Goal: Transaction & Acquisition: Purchase product/service

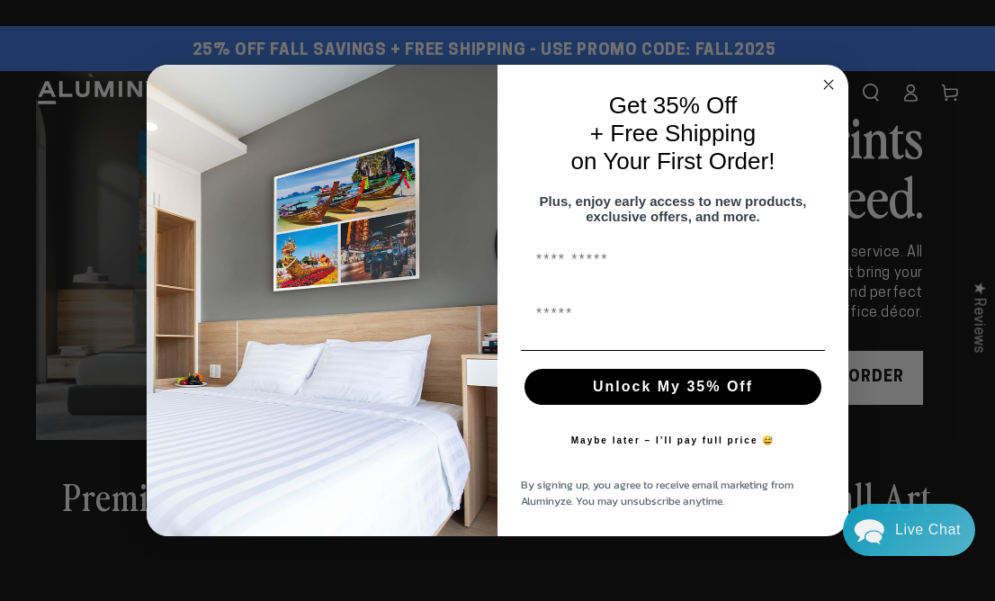
click at [679, 395] on button "Unlock My 35% Off" at bounding box center [672, 387] width 297 height 36
click at [672, 323] on input "First Name" at bounding box center [673, 314] width 304 height 36
type input "**********"
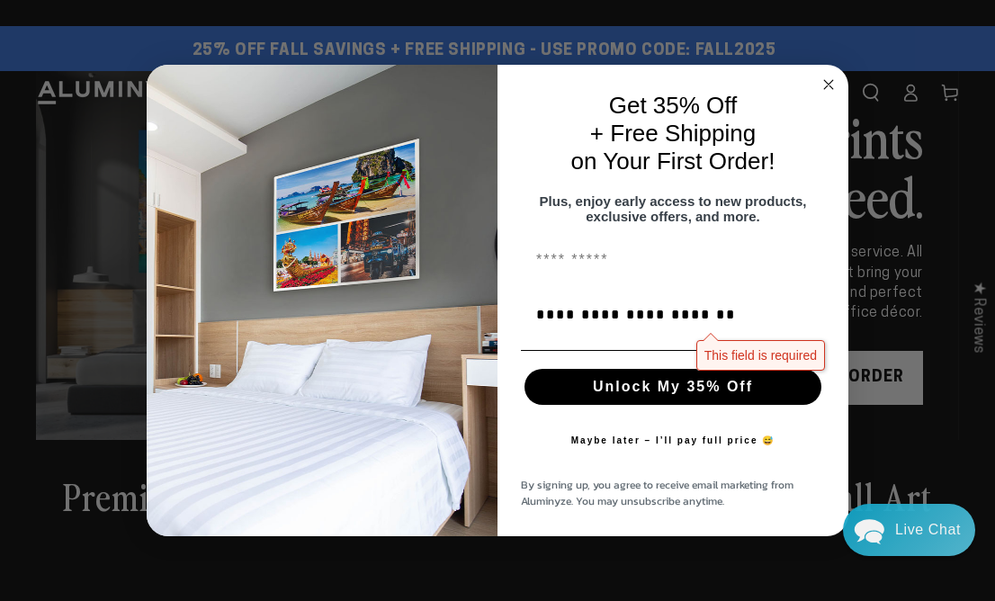
type input "*****"
click at [666, 395] on button "Unlock My 35% Off" at bounding box center [672, 387] width 297 height 36
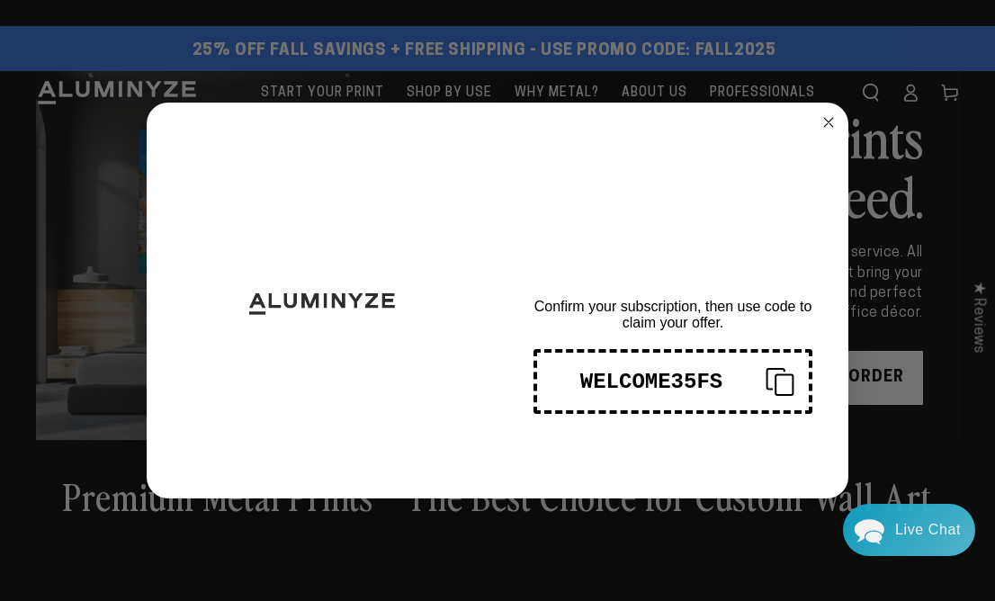
click at [627, 265] on span "THANKS FOR SIGNING UP!" at bounding box center [672, 240] width 291 height 75
click at [826, 119] on circle "Close dialog" at bounding box center [828, 122] width 21 height 21
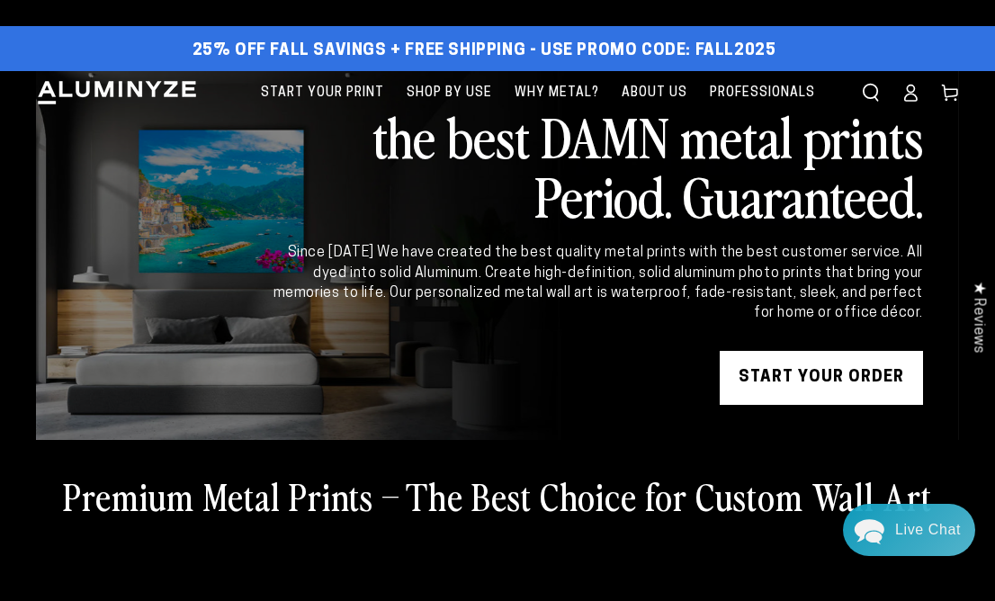
click at [808, 405] on link "START YOUR Order" at bounding box center [821, 378] width 203 height 54
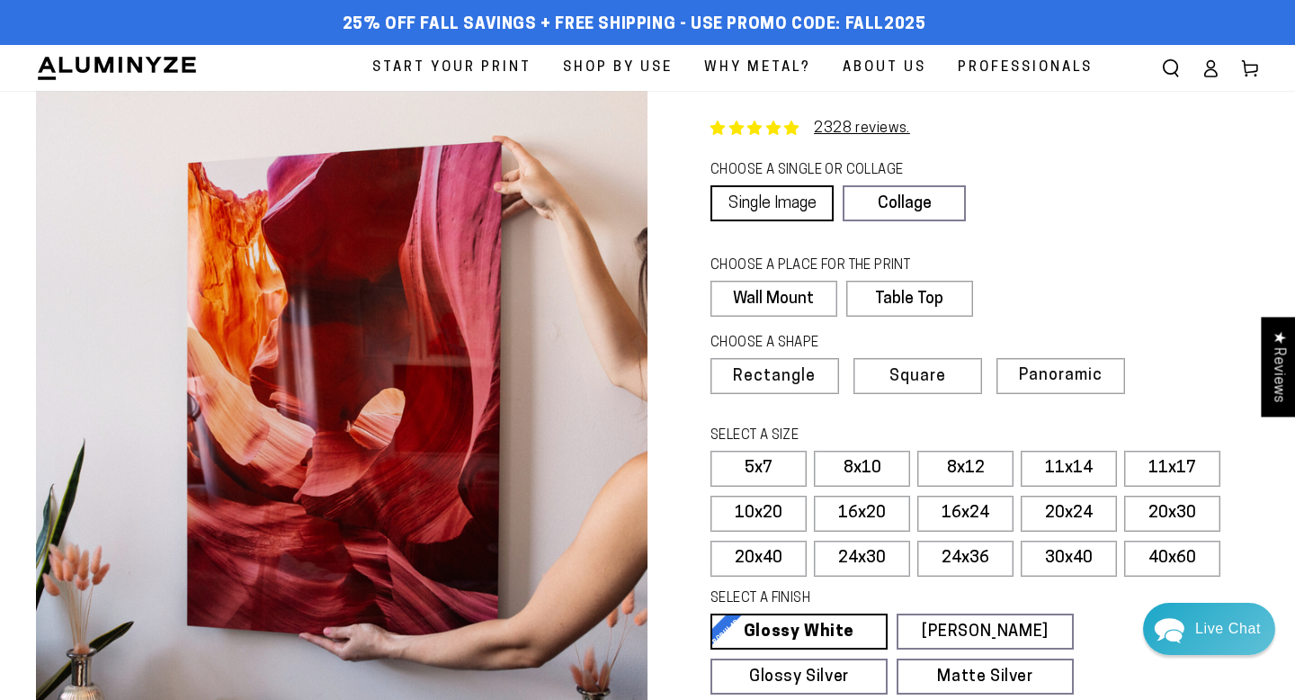
click at [818, 221] on link "Single Image" at bounding box center [772, 203] width 123 height 36
click at [793, 317] on label "Wall Mount" at bounding box center [774, 299] width 126 height 36
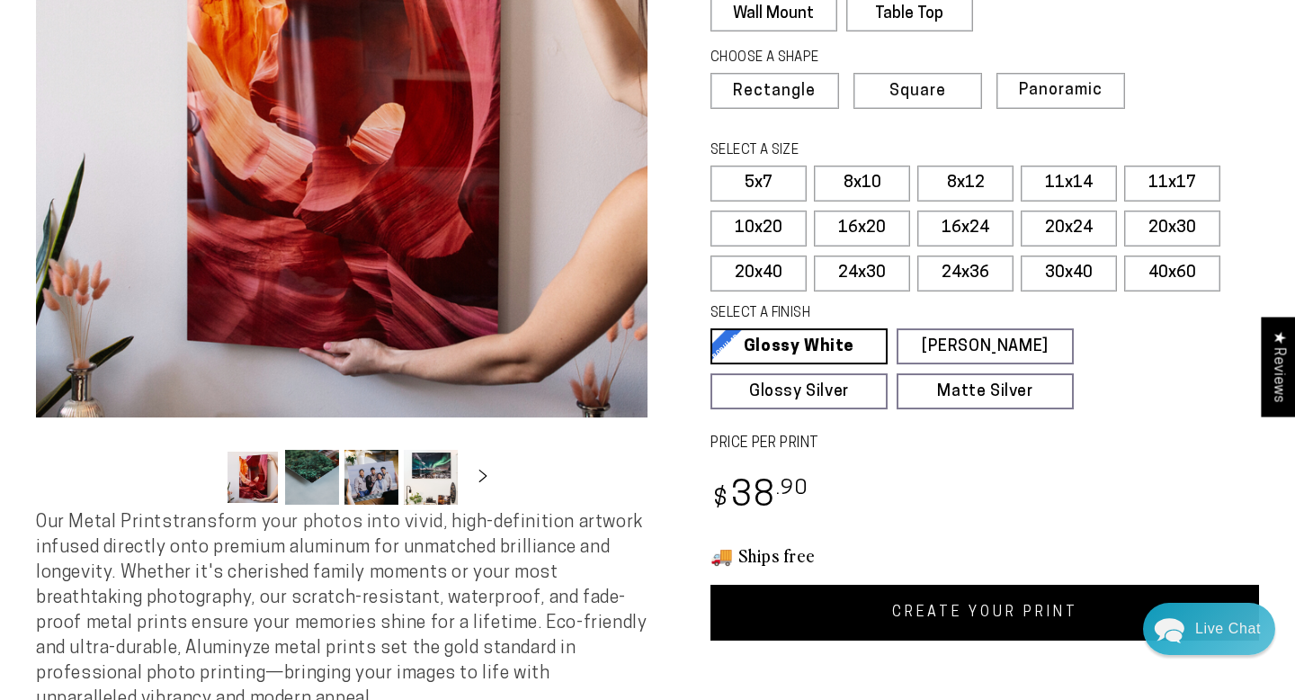
scroll to position [286, 0]
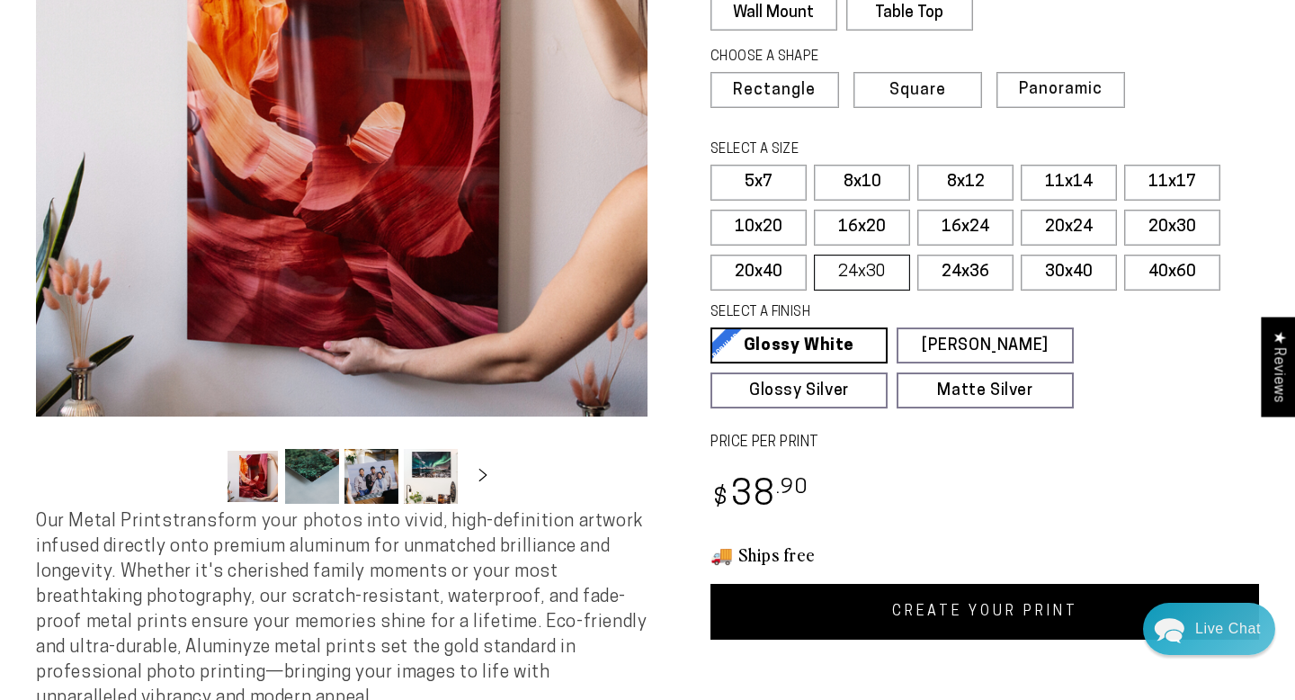
click at [910, 290] on label "24x30" at bounding box center [862, 273] width 96 height 36
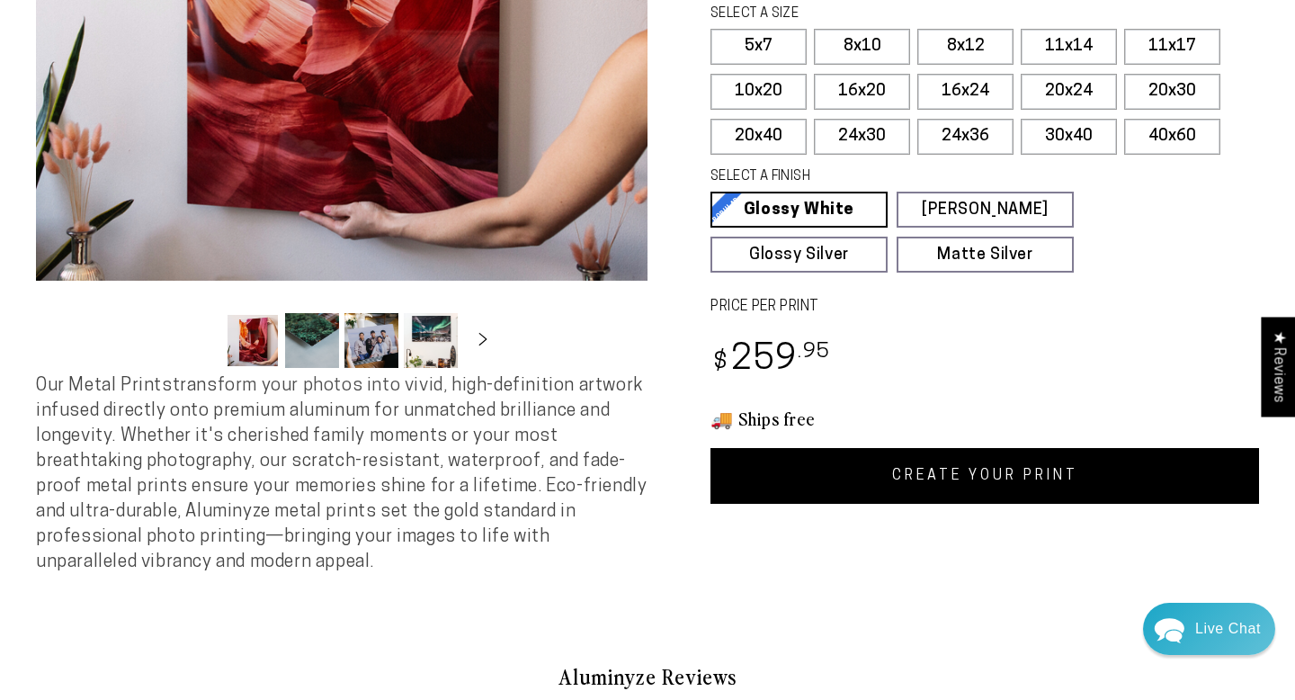
scroll to position [425, 0]
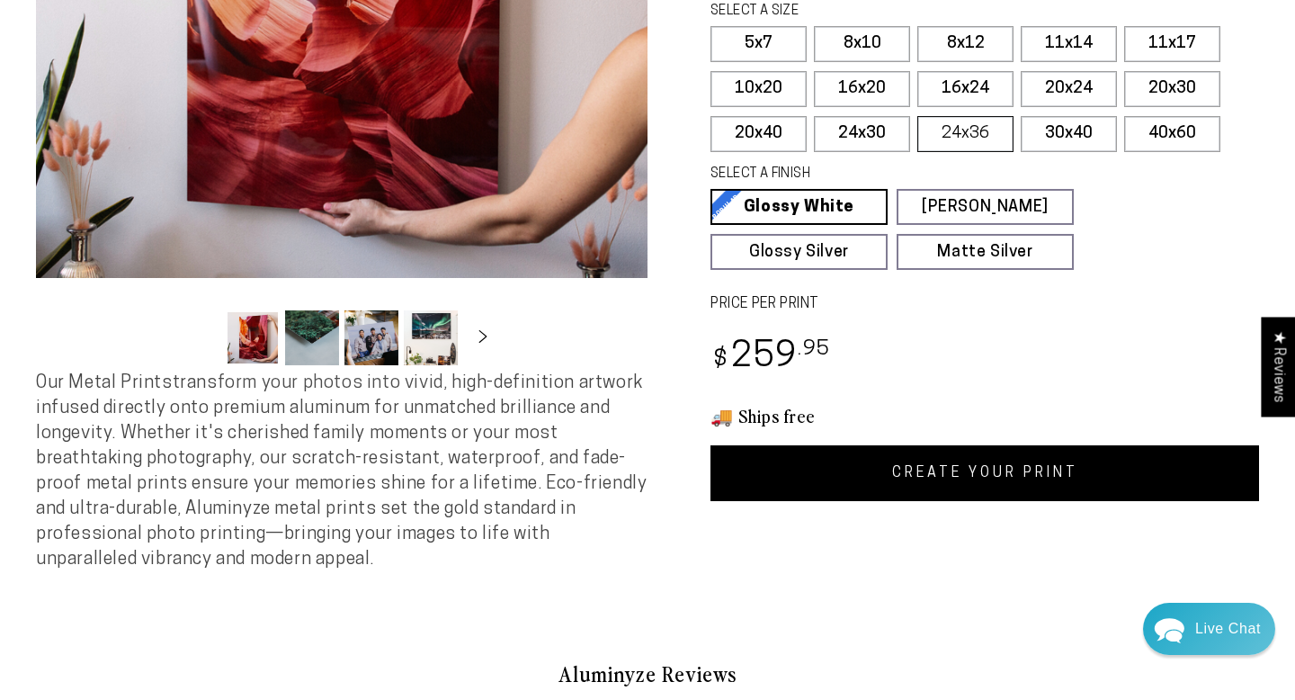
click at [917, 152] on label "24x36" at bounding box center [965, 134] width 96 height 36
click at [994, 107] on label "20x30" at bounding box center [1172, 89] width 96 height 36
click at [910, 152] on label "24x30" at bounding box center [862, 134] width 96 height 36
click at [994, 107] on label "20x30" at bounding box center [1172, 89] width 96 height 36
click at [917, 152] on label "24x36" at bounding box center [965, 134] width 96 height 36
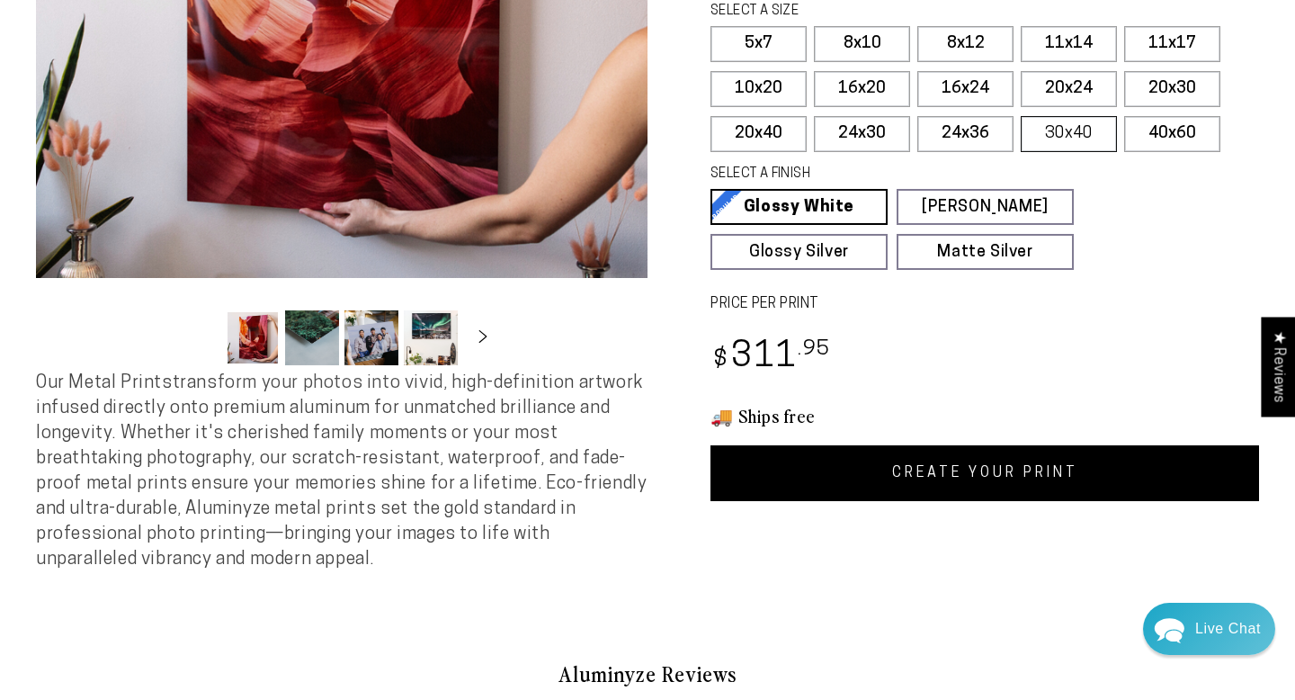
click at [994, 152] on label "30x40" at bounding box center [1069, 134] width 96 height 36
click at [917, 152] on label "24x36" at bounding box center [965, 134] width 96 height 36
click at [910, 152] on label "24x30" at bounding box center [862, 134] width 96 height 36
click at [938, 501] on link "CREATE YOUR PRINT" at bounding box center [985, 473] width 549 height 56
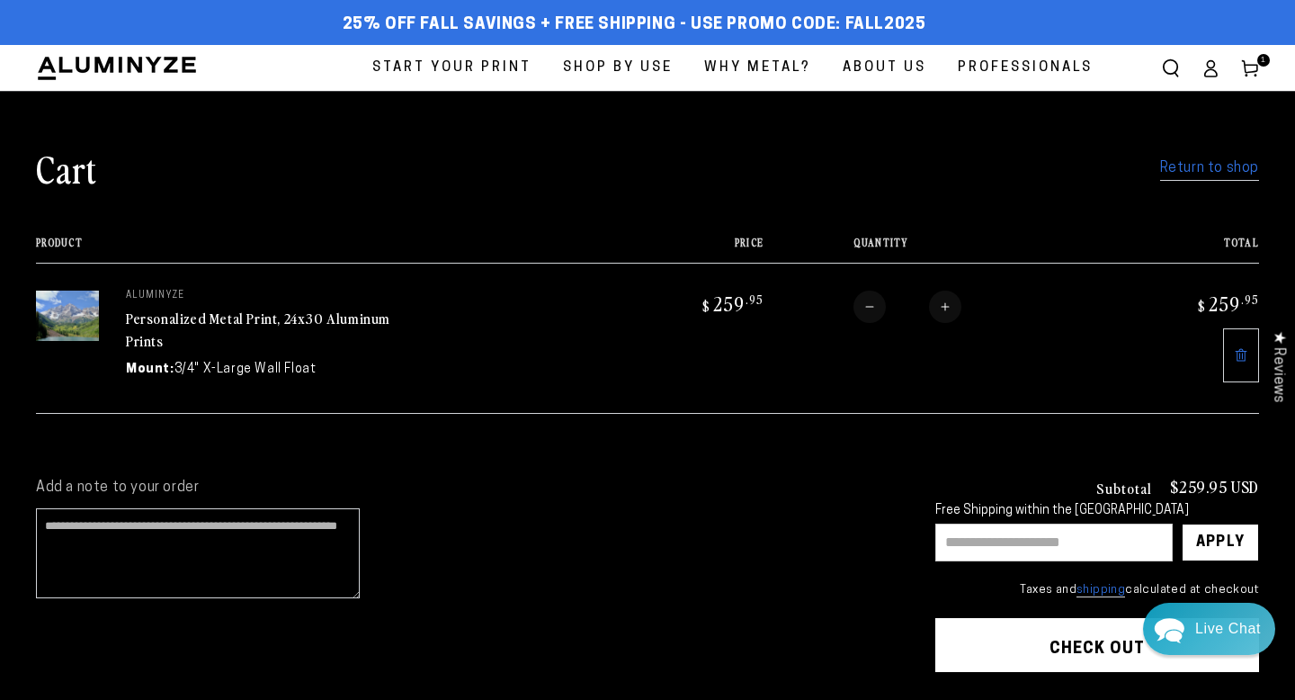
click at [1242, 54] on link "Cart 1 1 item" at bounding box center [1250, 69] width 40 height 40
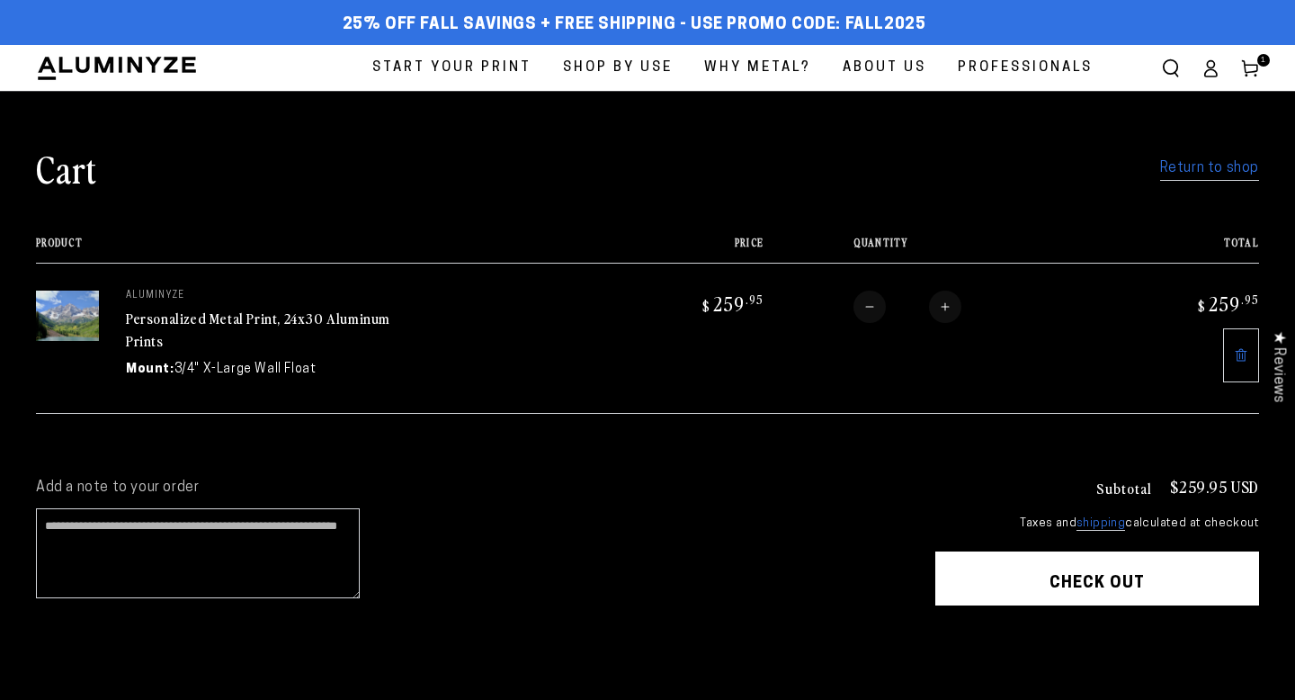
click at [1038, 605] on button "Check out" at bounding box center [1097, 578] width 324 height 54
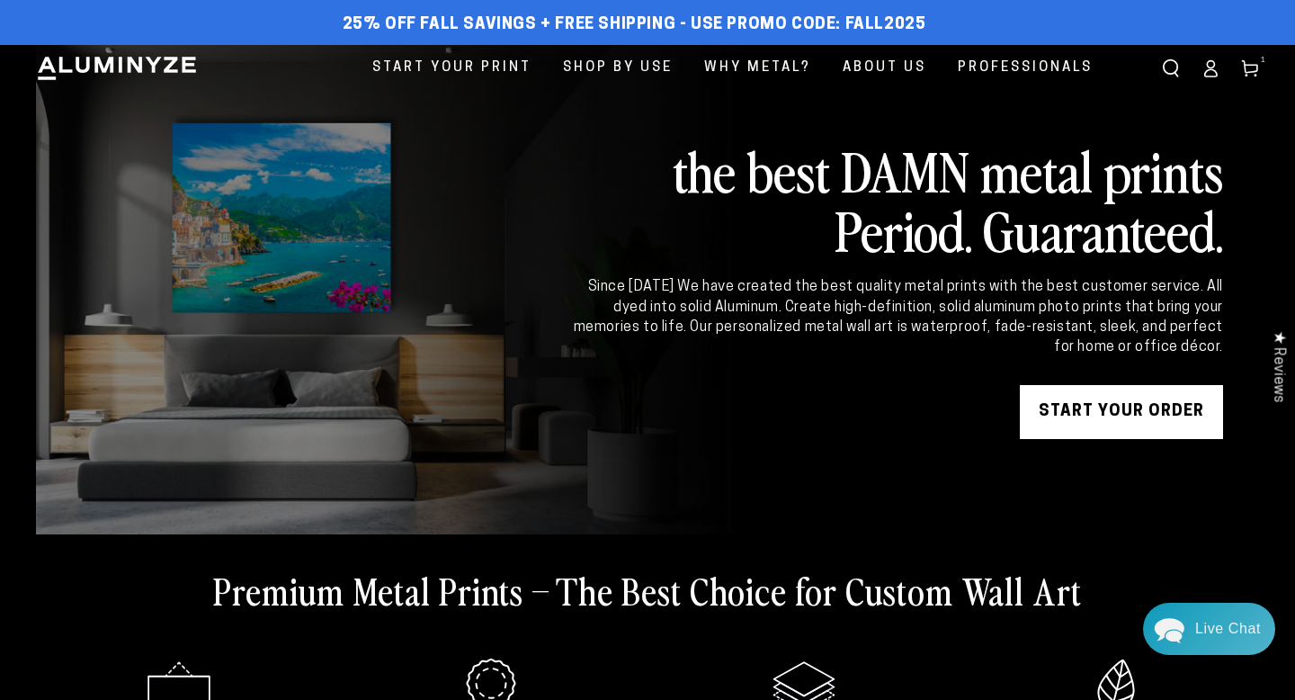
click at [922, 25] on div "25% off FALL Savings + Free Shipping - Use Promo Code: FALL2025 25% OFF - Code:…" at bounding box center [634, 25] width 1196 height 32
click at [1241, 63] on icon at bounding box center [1250, 68] width 18 height 18
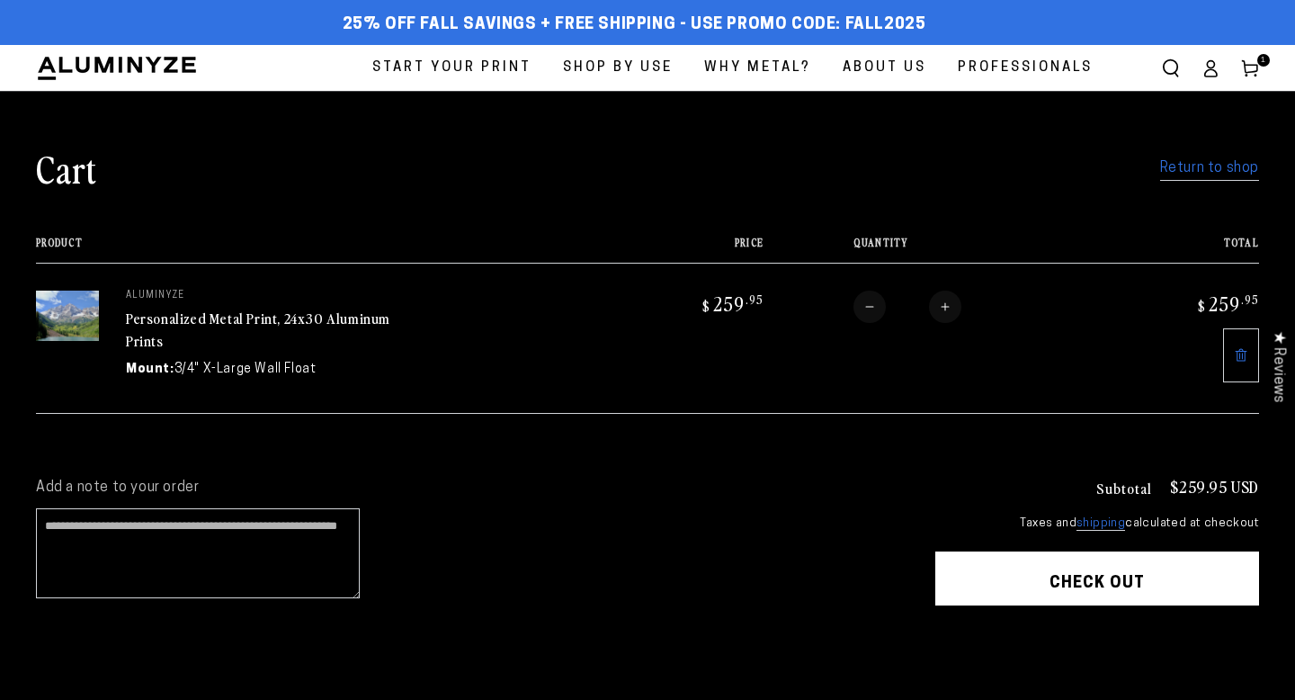
click at [1045, 605] on button "Check out" at bounding box center [1097, 578] width 324 height 54
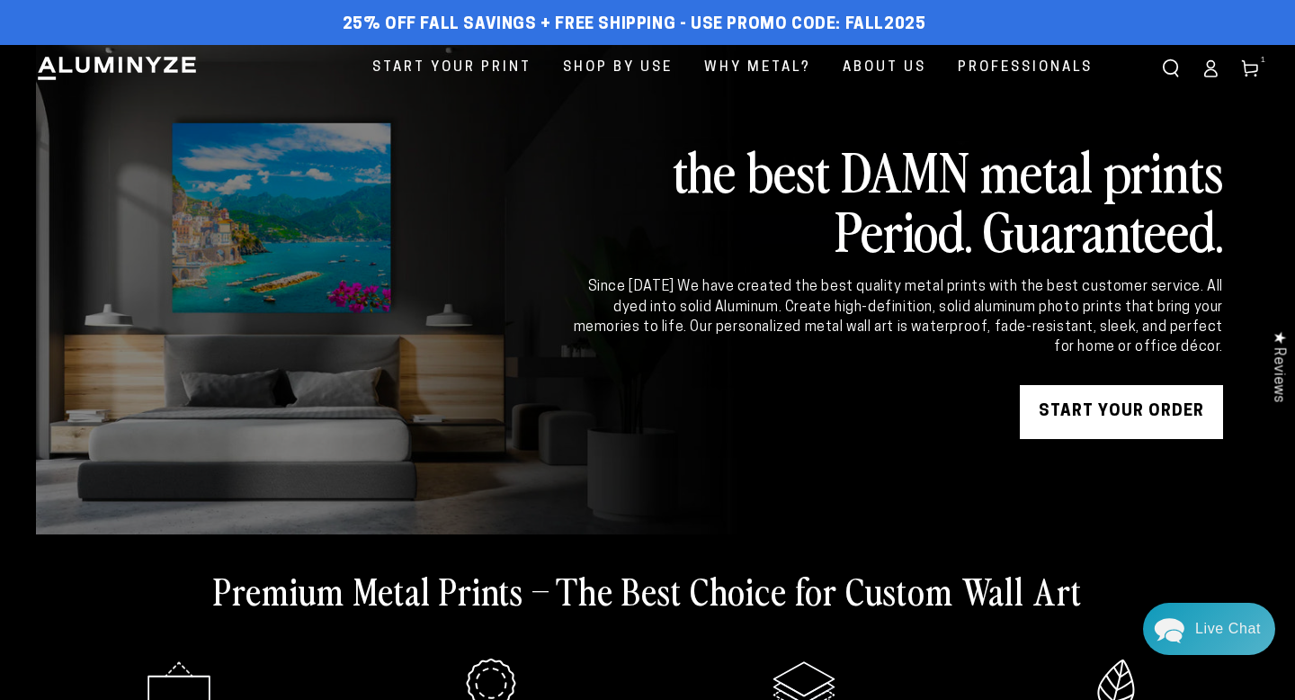
click at [469, 19] on span "25% off FALL Savings + Free Shipping - Use Promo Code: FALL2025" at bounding box center [635, 25] width 584 height 20
click at [604, 18] on span "25% off FALL Savings + Free Shipping - Use Promo Code: FALL2025" at bounding box center [635, 25] width 584 height 20
click at [802, 13] on div "25% off FALL Savings + Free Shipping - Use Promo Code: FALL2025 25% OFF - Code:…" at bounding box center [634, 25] width 1196 height 32
click at [928, 21] on div "25% off FALL Savings + Free Shipping - Use Promo Code: FALL2025 25% OFF - Code:…" at bounding box center [634, 25] width 1196 height 32
click at [912, 21] on span "25% off FALL Savings + Free Shipping - Use Promo Code: FALL2025" at bounding box center [635, 25] width 584 height 20
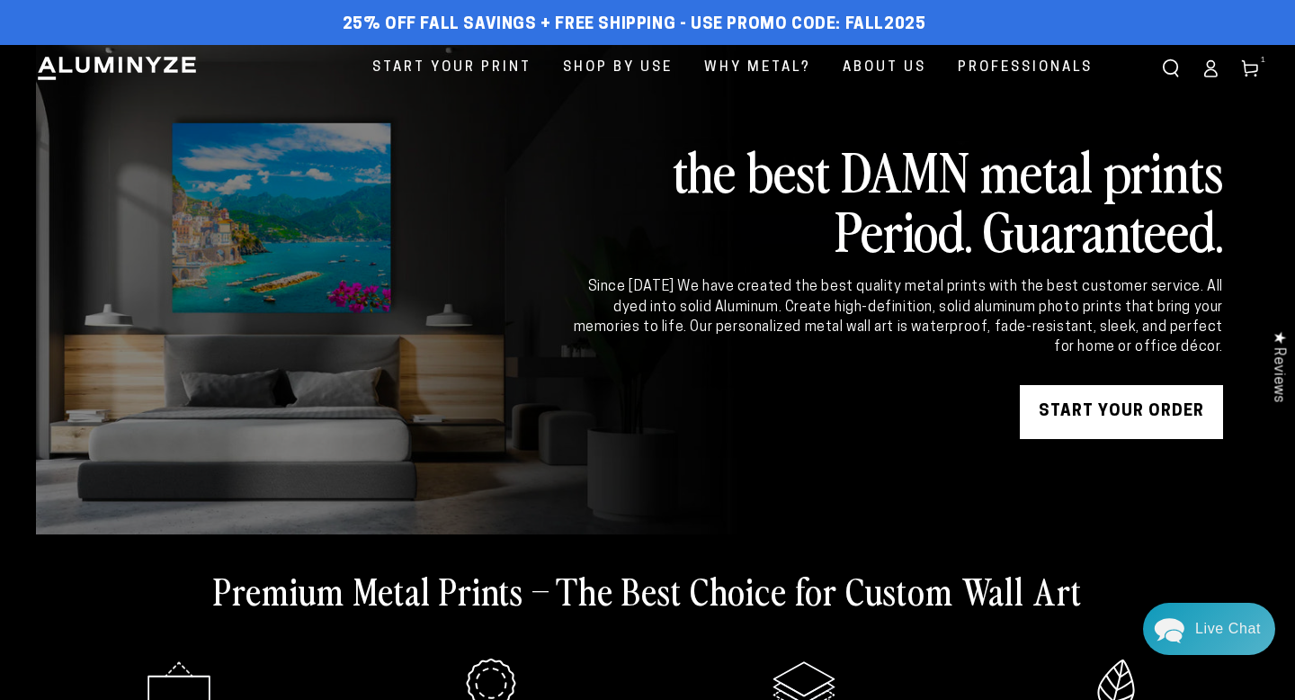
click at [872, 31] on span "25% off FALL Savings + Free Shipping - Use Promo Code: FALL2025" at bounding box center [635, 25] width 584 height 20
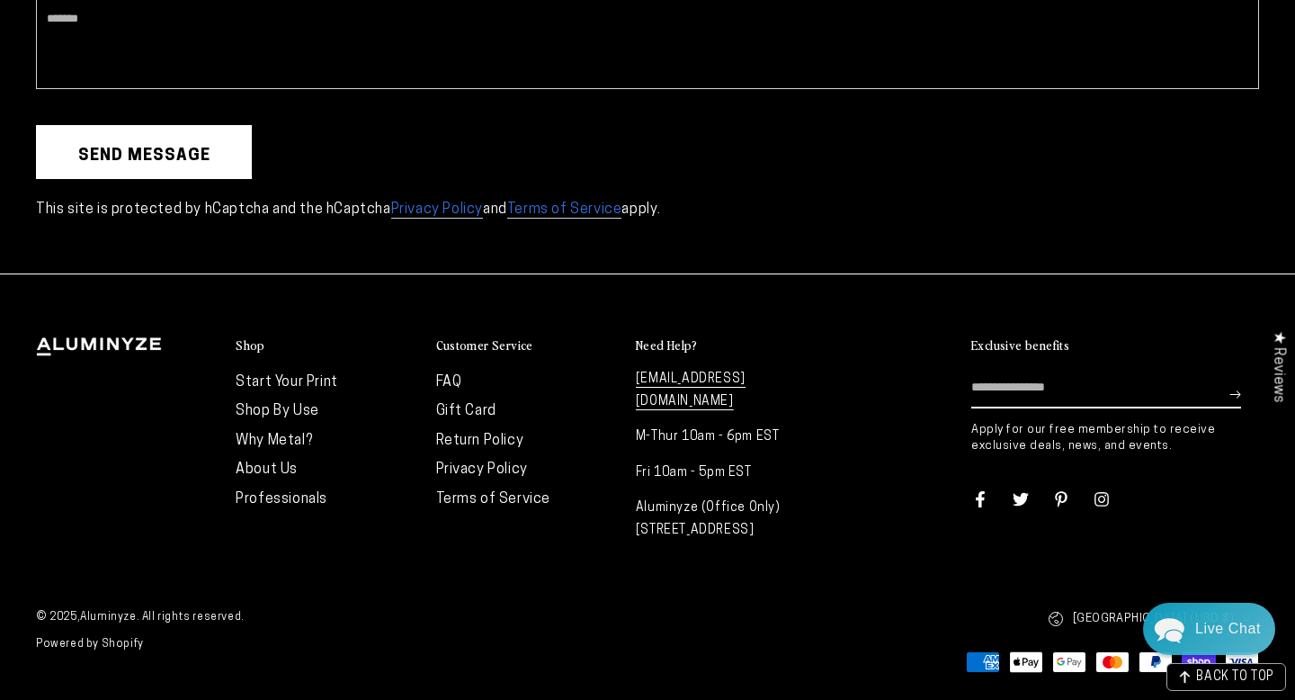
scroll to position [5591, 0]
click at [480, 404] on link "Gift Card" at bounding box center [466, 411] width 60 height 14
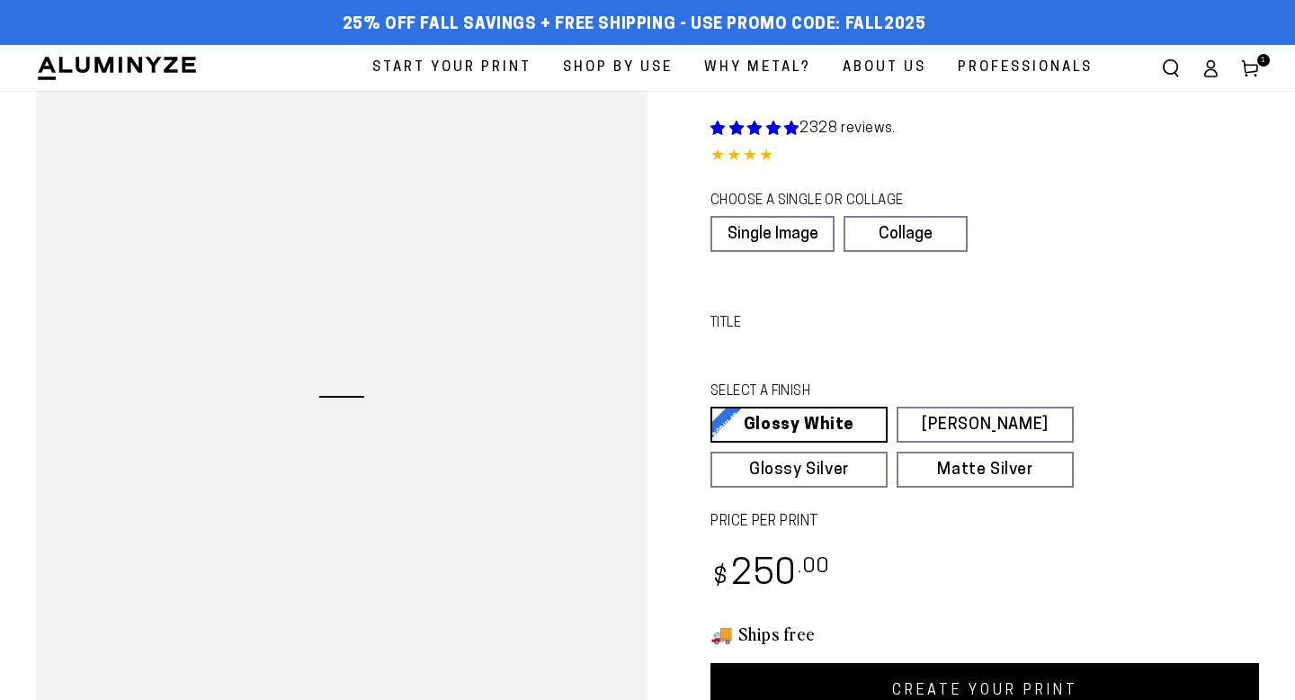
select select "**********"
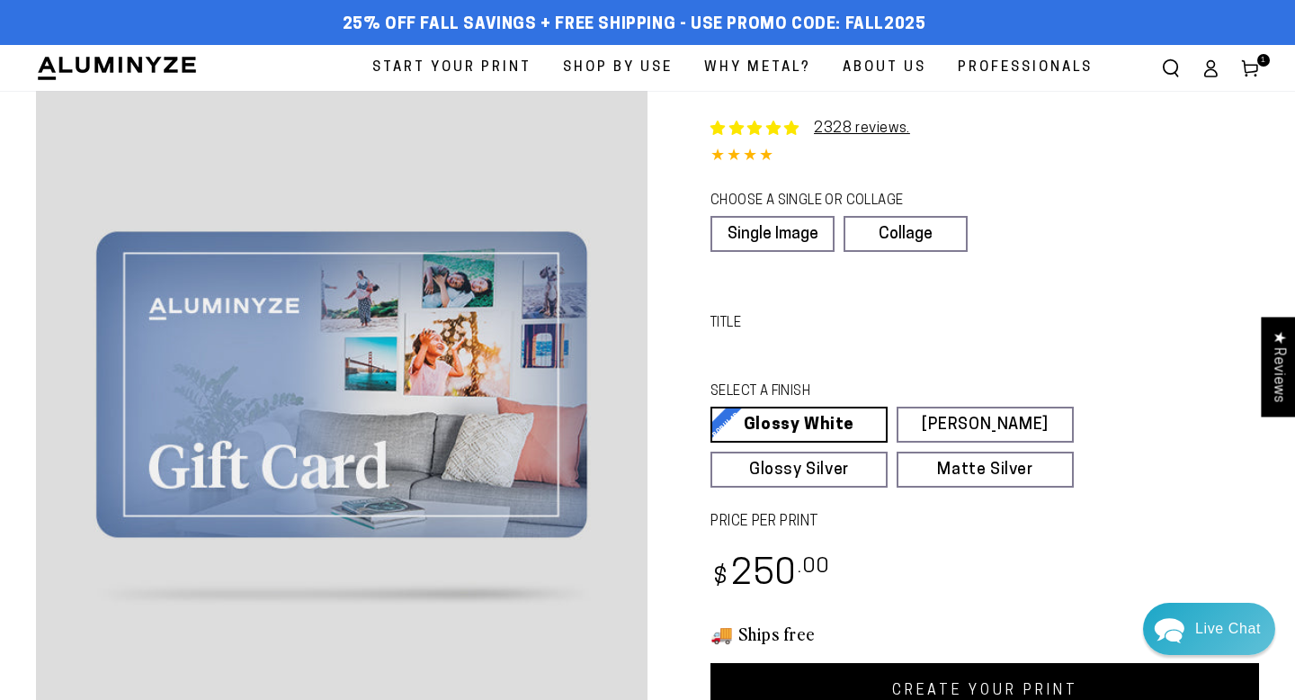
click at [1246, 61] on icon at bounding box center [1250, 68] width 18 height 18
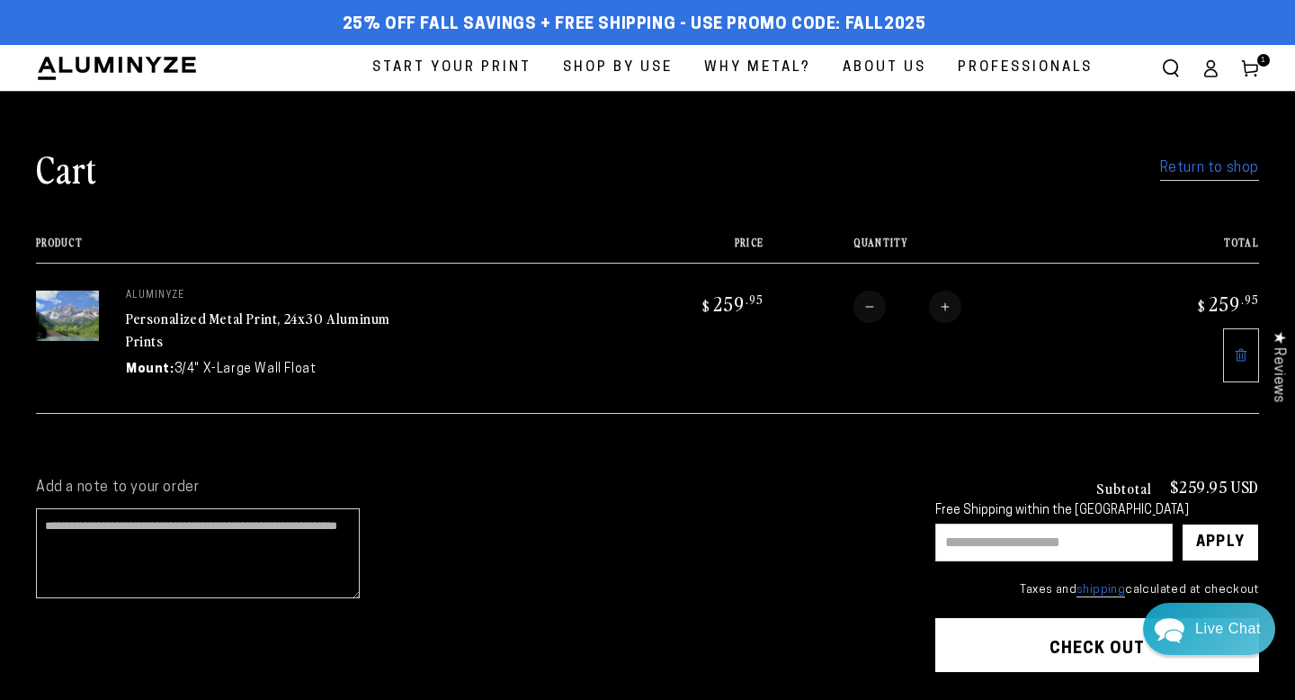
click at [1032, 561] on input "text" at bounding box center [1053, 542] width 237 height 38
type input "********"
click at [1199, 609] on div "Live Chat" at bounding box center [1228, 625] width 66 height 52
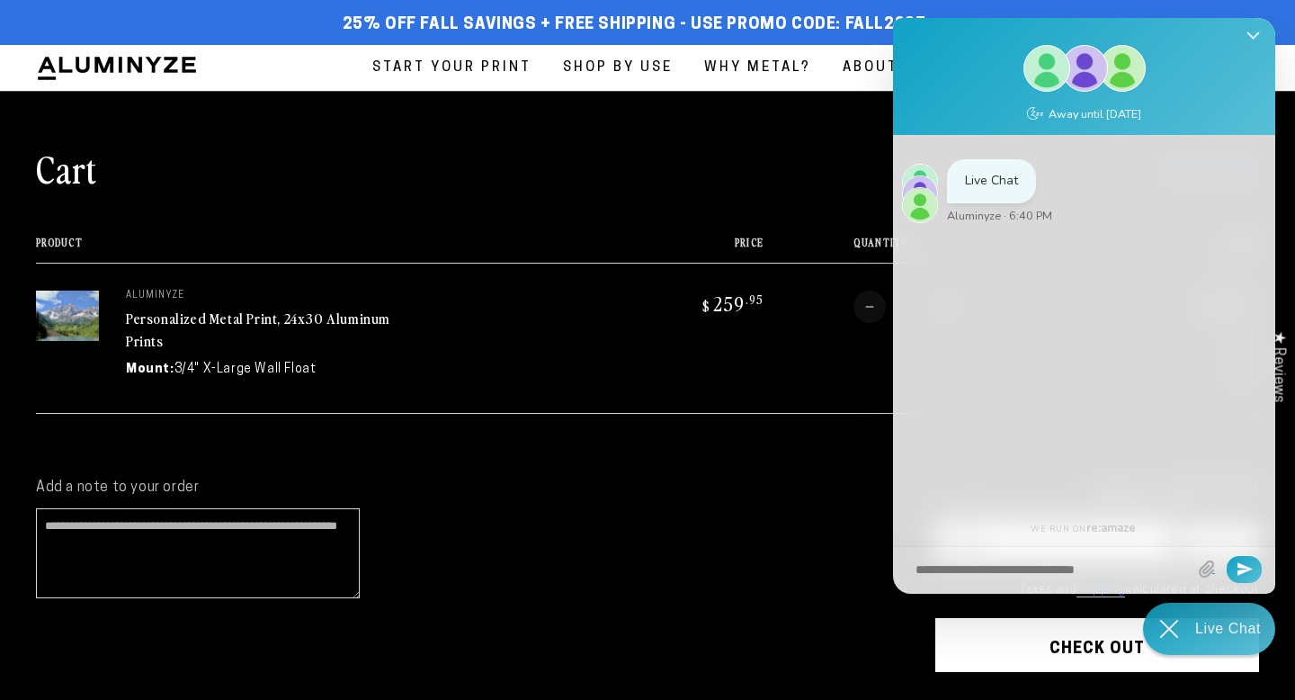
click at [1253, 30] on button "Close Shoutbox" at bounding box center [1253, 36] width 35 height 43
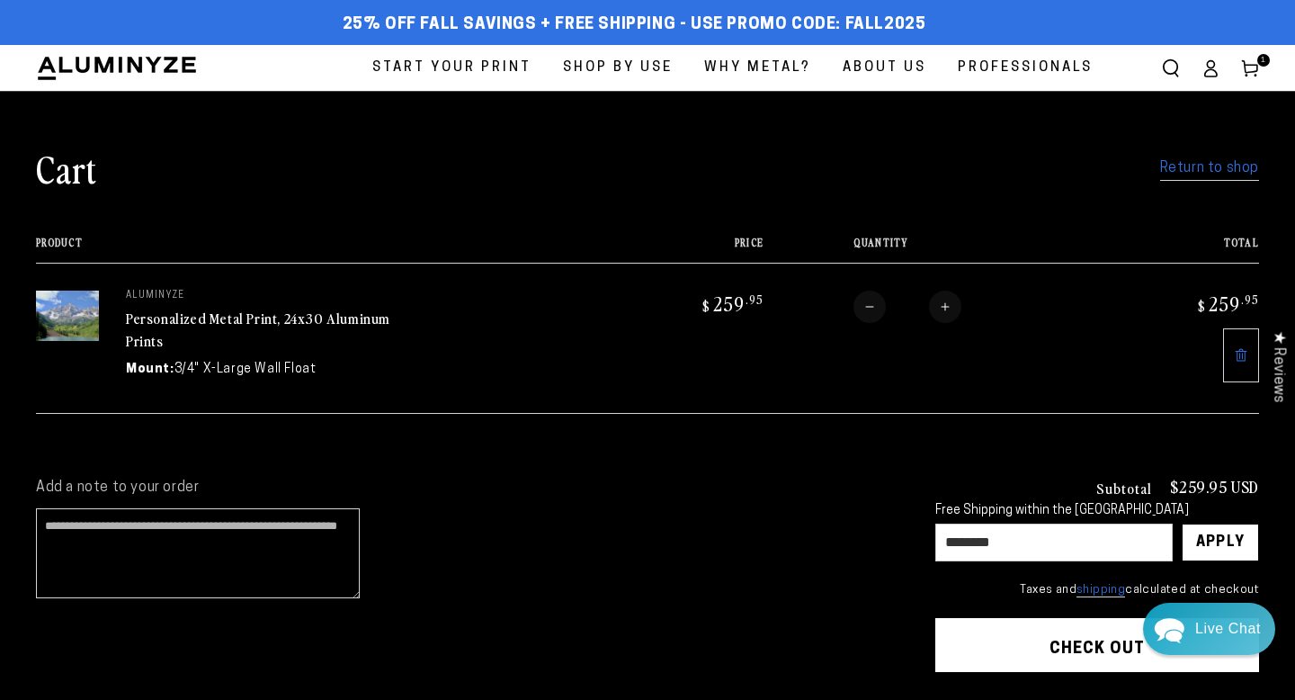
click at [1023, 561] on div "Free Shipping within the USA ******** Apply ×" at bounding box center [1097, 533] width 324 height 58
click at [1095, 599] on small "Taxes and shipping calculated at checkout" at bounding box center [1097, 590] width 324 height 18
click at [1183, 621] on icon "Chat widget toggle" at bounding box center [1169, 625] width 52 height 52
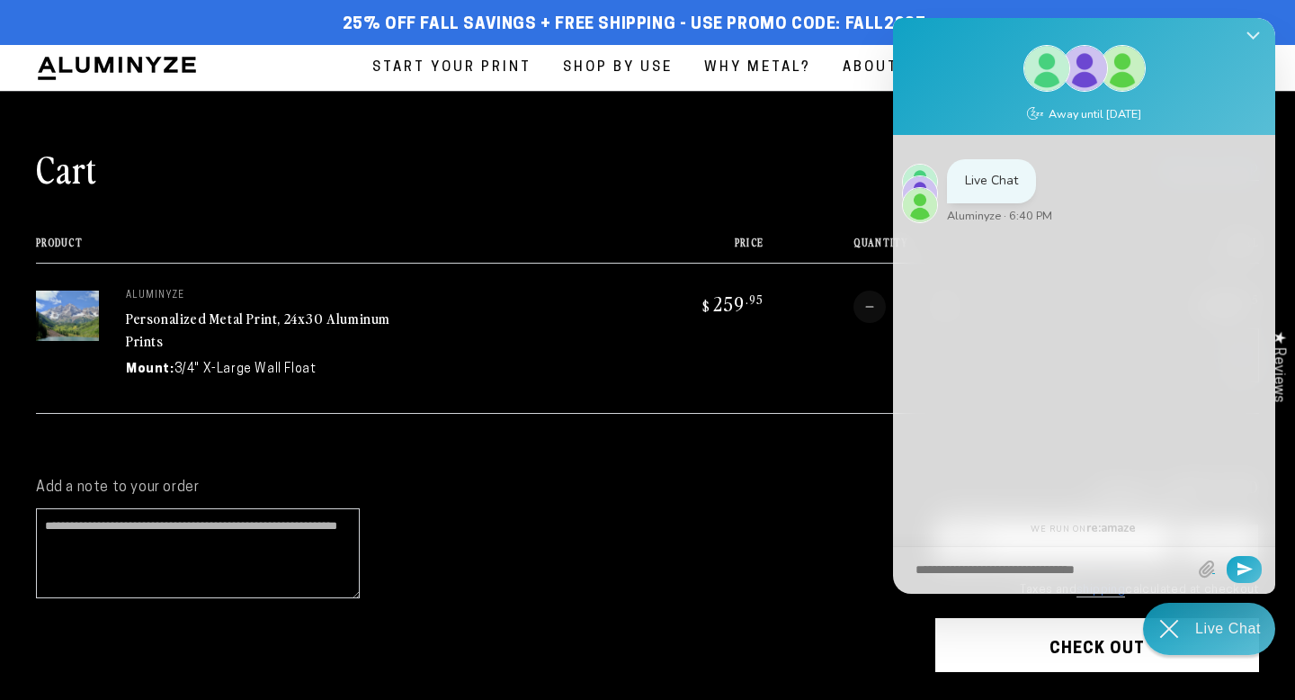
click at [1249, 27] on button "Close Shoutbox" at bounding box center [1253, 36] width 35 height 43
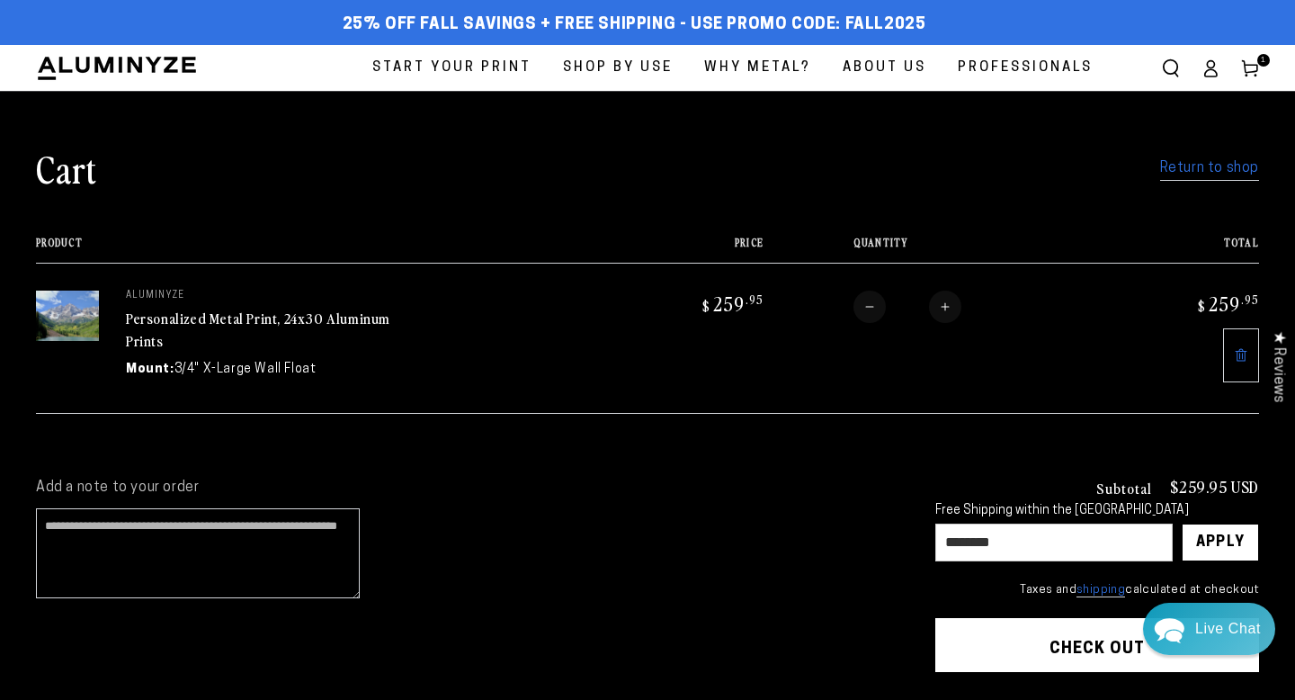
click at [1246, 60] on icon at bounding box center [1250, 68] width 18 height 18
click at [1008, 561] on input "text" at bounding box center [1053, 542] width 237 height 38
type input "********"
click at [1249, 71] on icon at bounding box center [1250, 68] width 18 height 18
click at [1257, 64] on span "1 1 item" at bounding box center [1263, 60] width 13 height 13
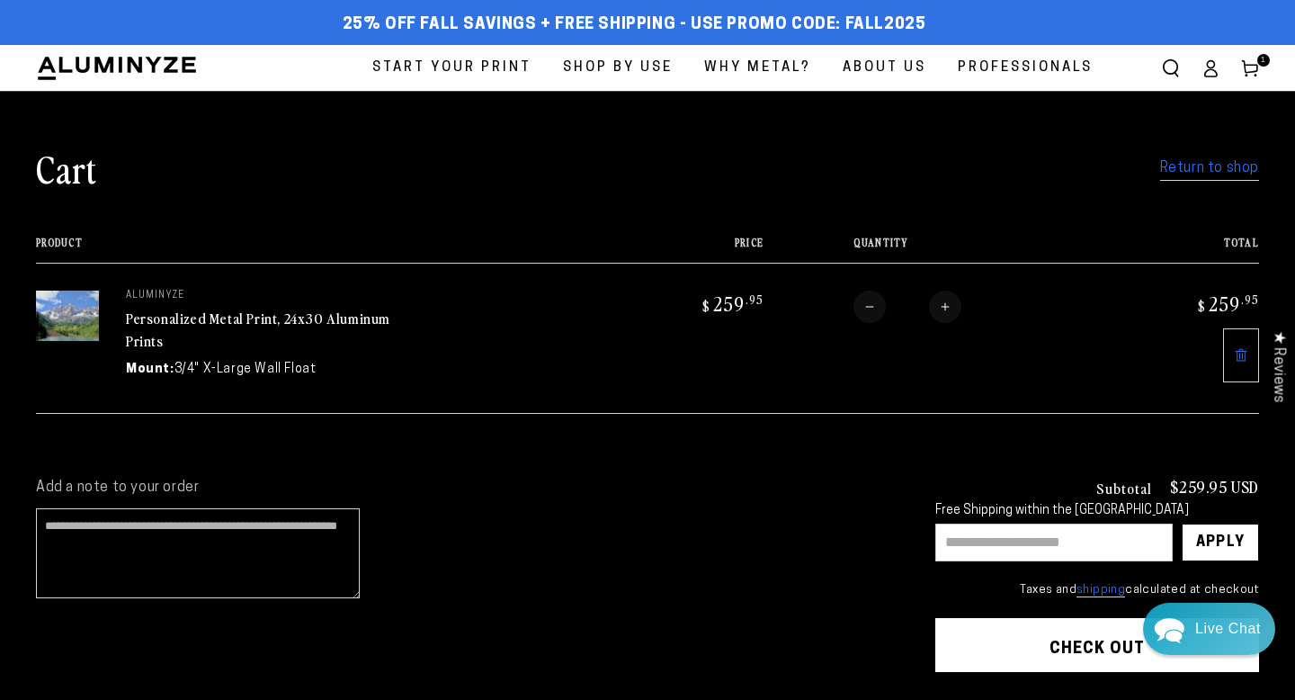
click at [1013, 599] on small "Taxes and shipping calculated at checkout" at bounding box center [1097, 590] width 324 height 18
click at [607, 497] on label "Add a note to your order" at bounding box center [467, 487] width 863 height 19
click at [360, 561] on textarea "Add a note to your order" at bounding box center [198, 553] width 324 height 90
click at [1160, 182] on link "Return to shop" at bounding box center [1209, 169] width 99 height 26
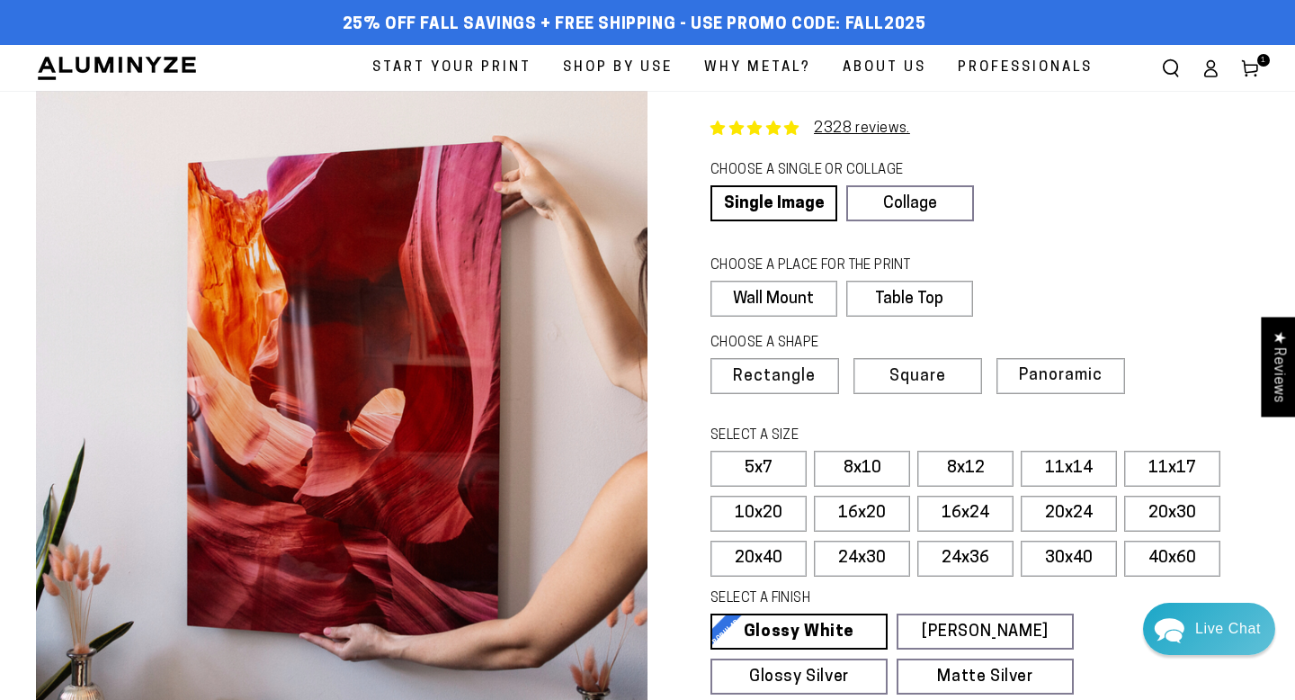
click at [1240, 57] on link "Cart 1 1 item" at bounding box center [1250, 69] width 40 height 40
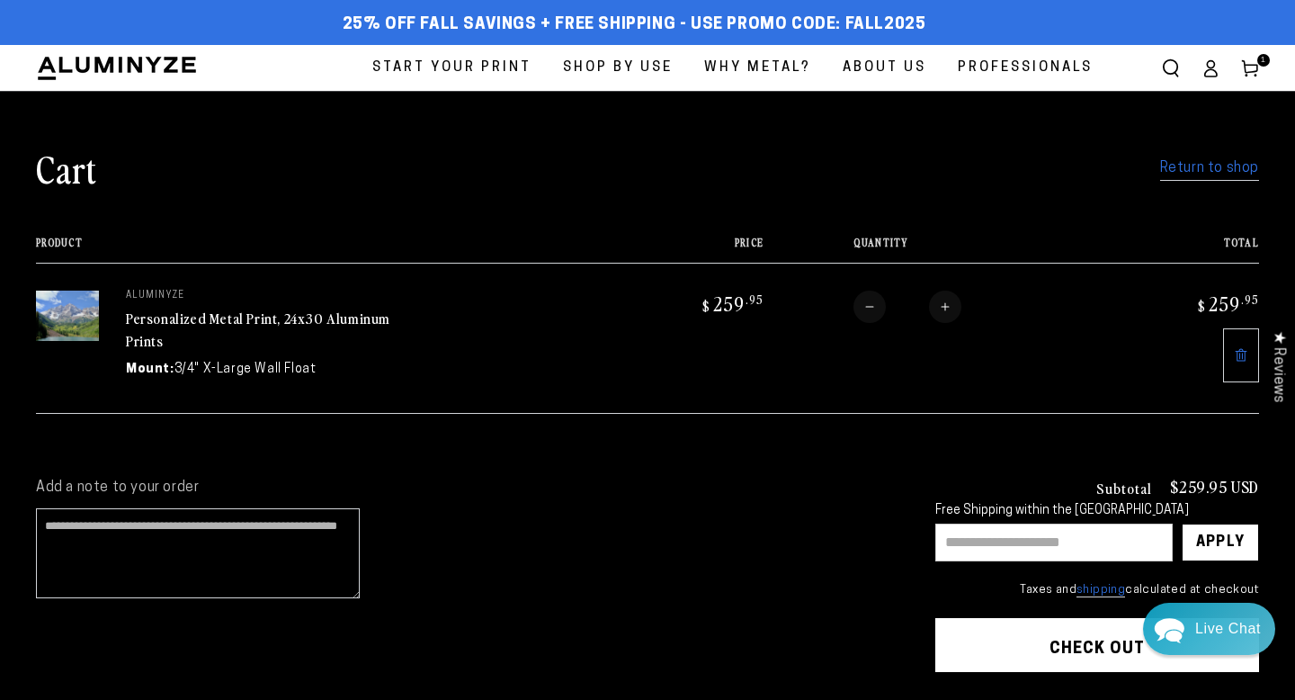
click at [1022, 561] on input "text" at bounding box center [1053, 542] width 237 height 38
click at [1169, 623] on icon "Chat widget toggle" at bounding box center [1170, 626] width 30 height 25
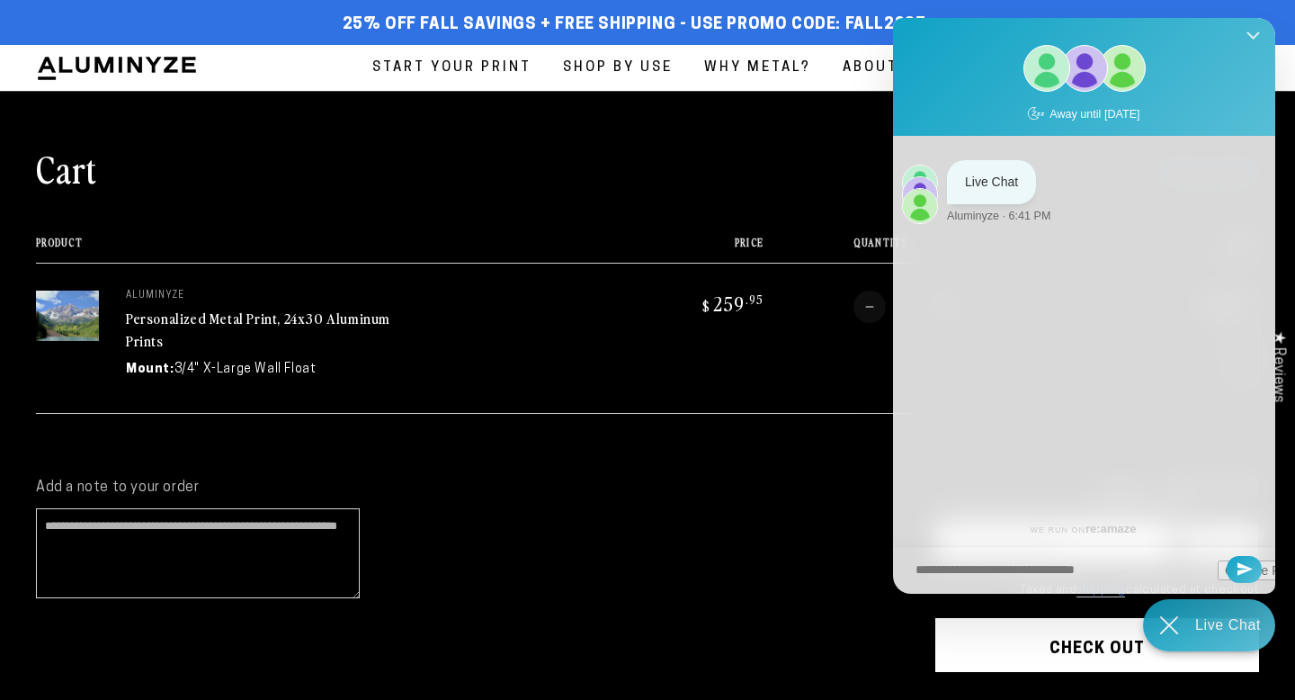
click at [1257, 30] on button "Close Shoutbox" at bounding box center [1253, 36] width 35 height 43
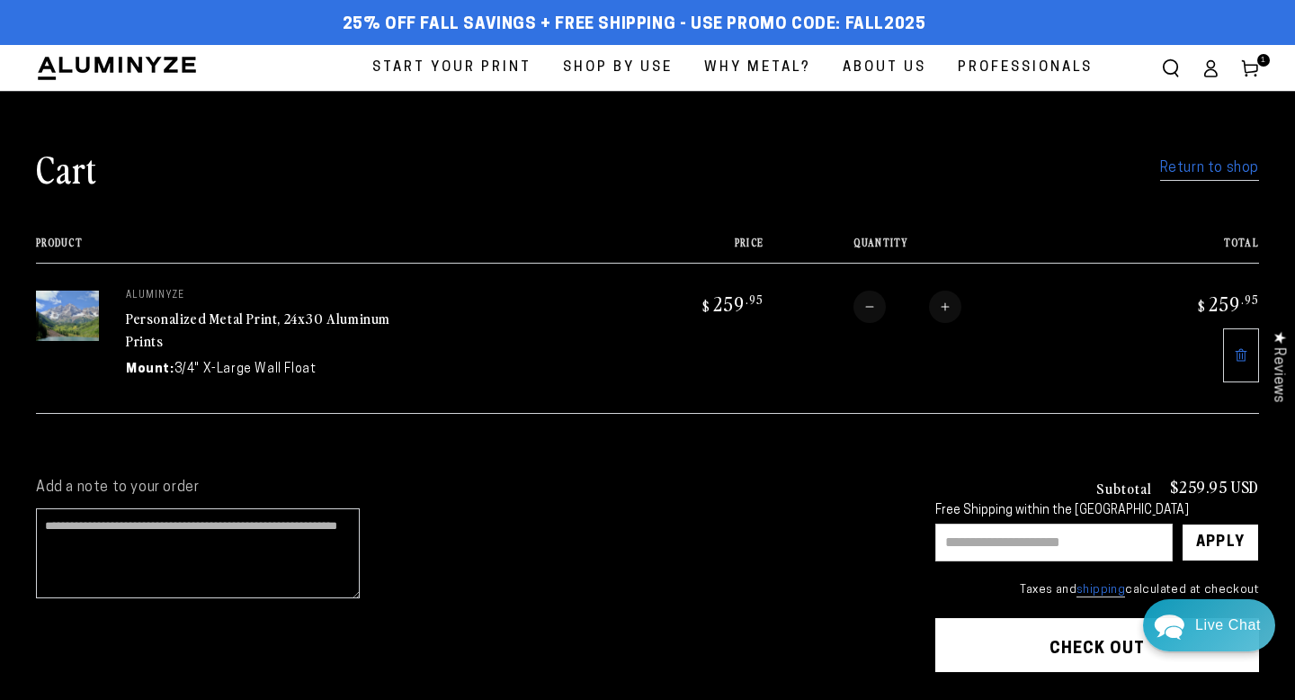
click at [1255, 34] on div "25% off FALL Savings + Free Shipping - Use Promo Code: FALL2025 25% OFF - Code:…" at bounding box center [647, 25] width 1295 height 32
click at [1257, 61] on span "1 1 item" at bounding box center [1263, 60] width 13 height 13
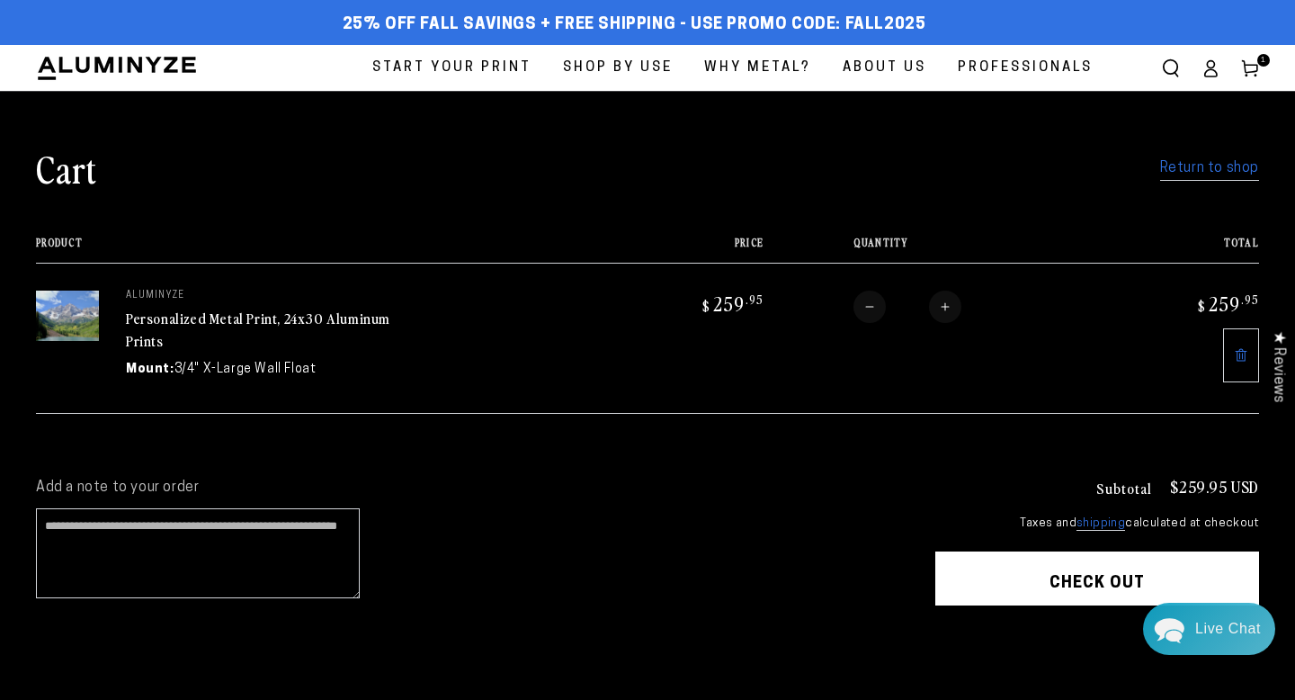
click at [1207, 67] on ellipse at bounding box center [1210, 63] width 7 height 7
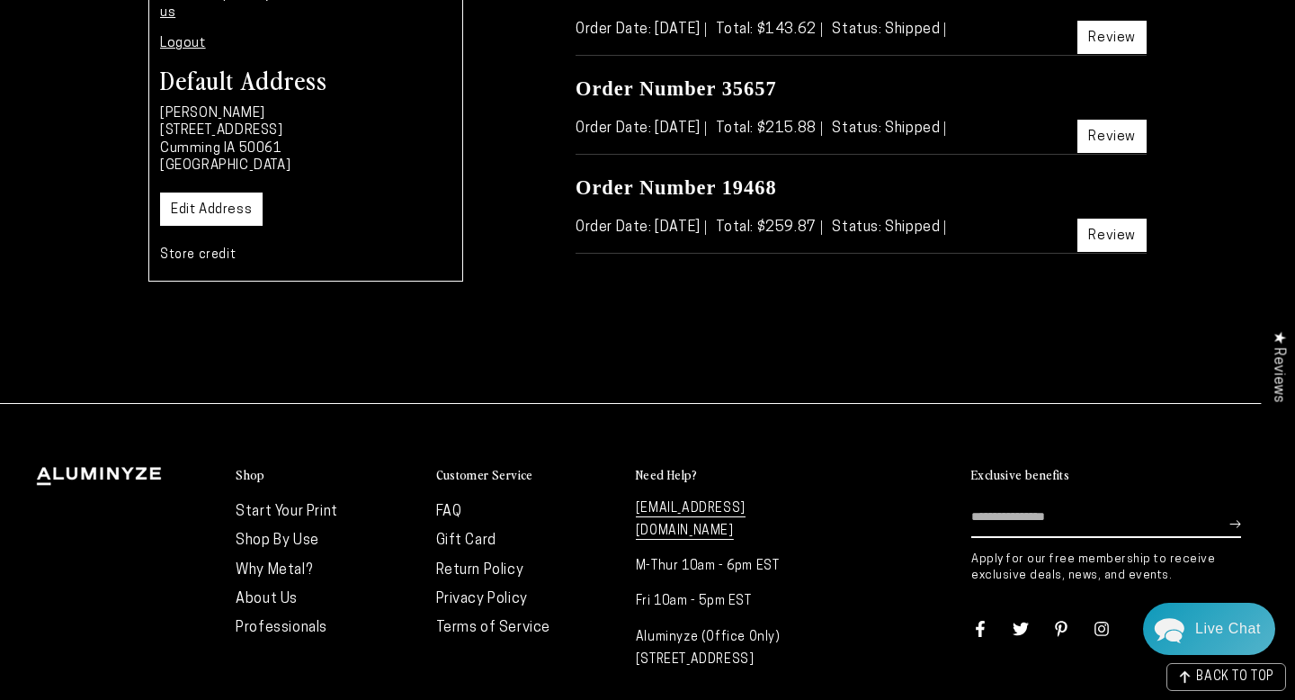
scroll to position [337, 0]
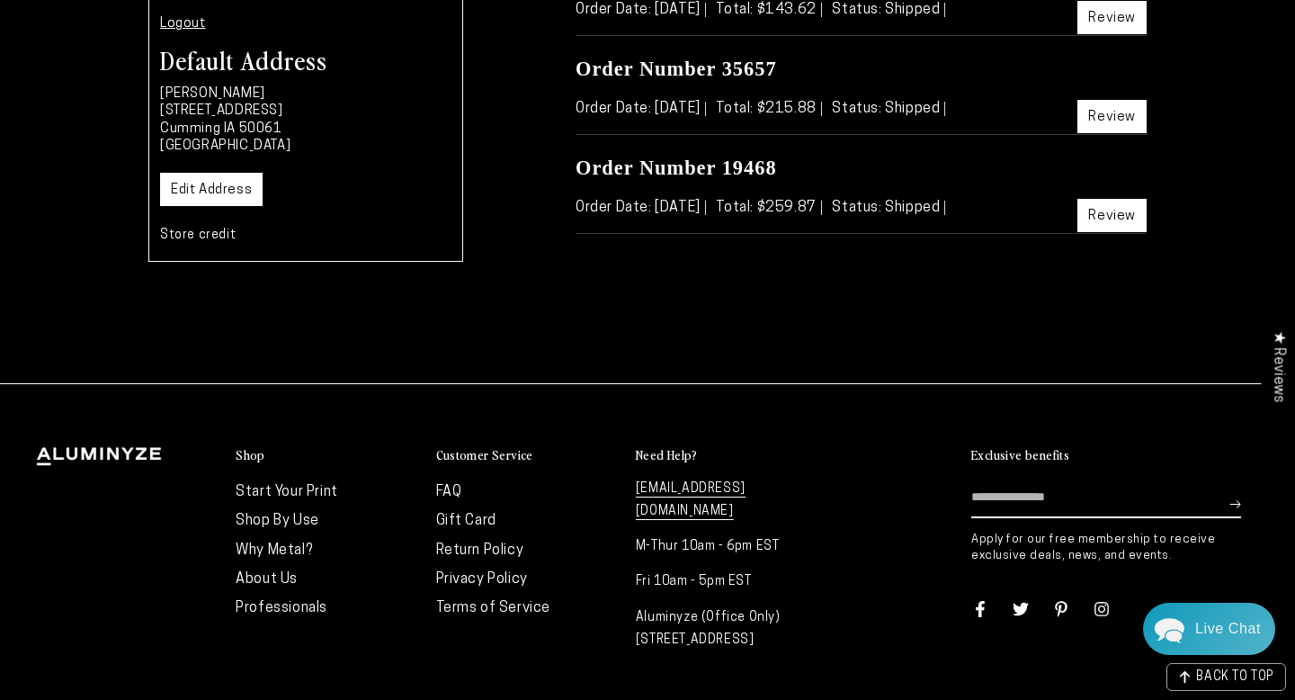
click at [1101, 232] on link "Review" at bounding box center [1111, 215] width 69 height 33
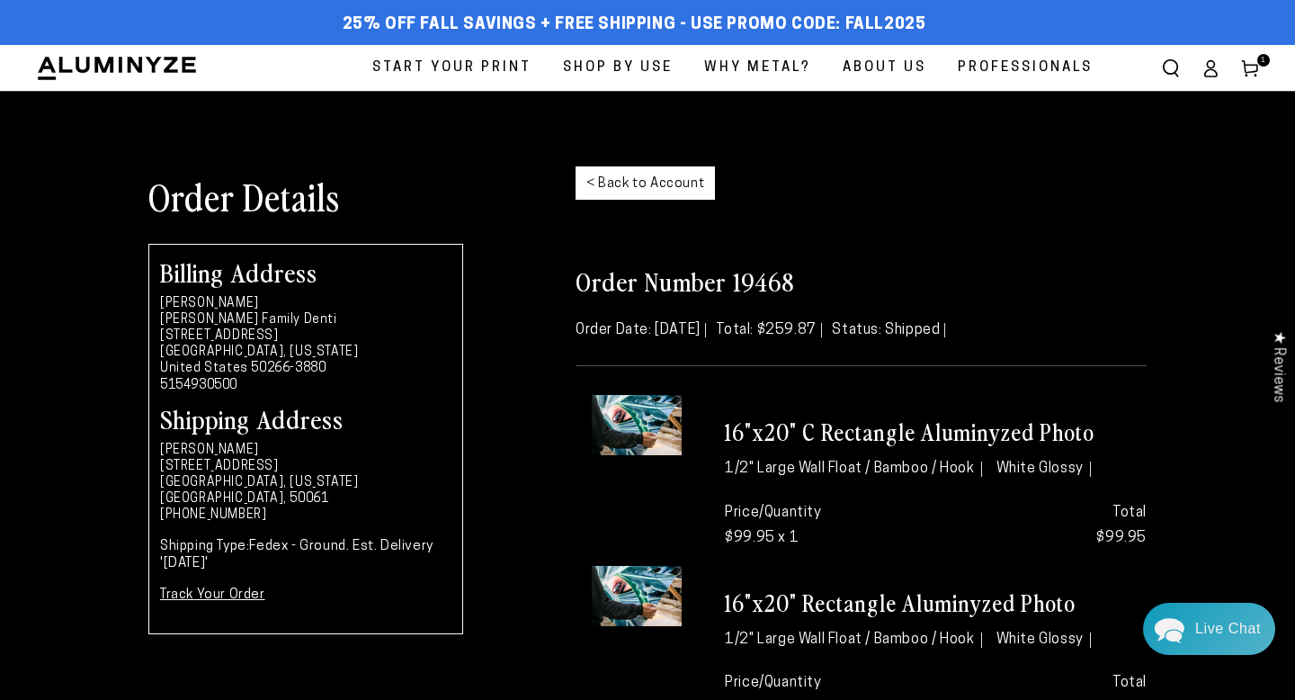
click at [1241, 61] on icon at bounding box center [1250, 68] width 18 height 18
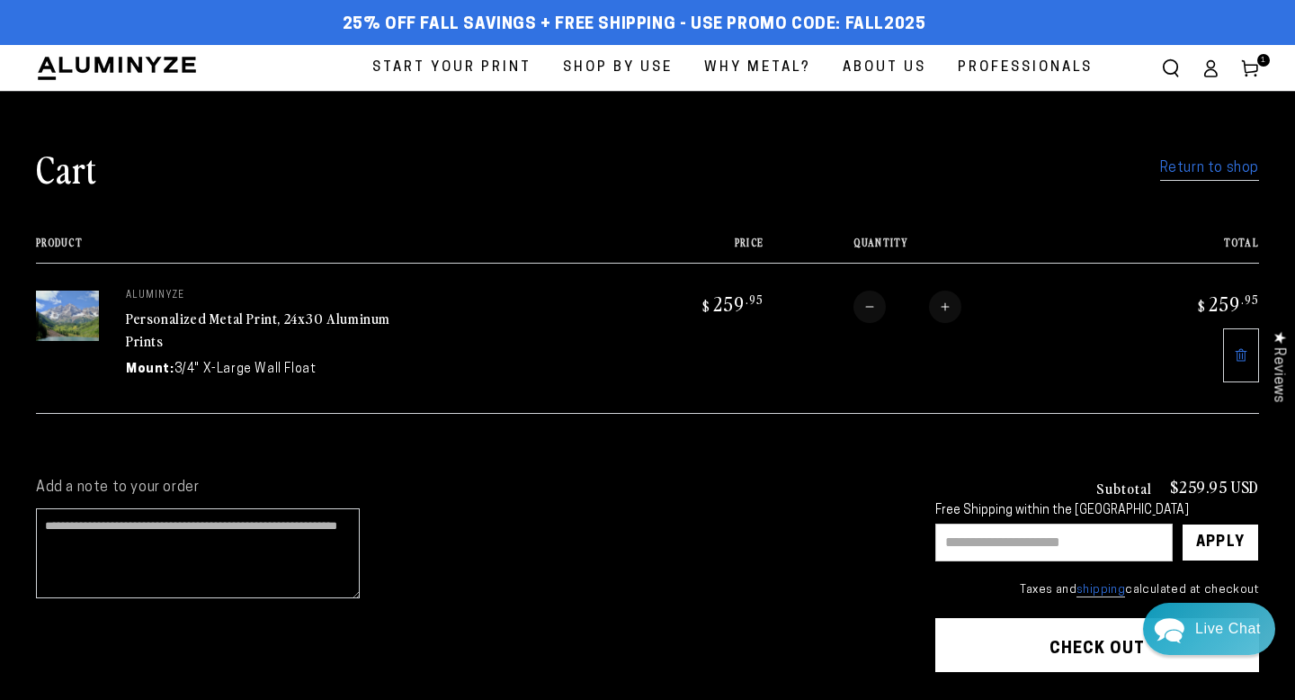
click at [1244, 67] on icon at bounding box center [1250, 68] width 18 height 18
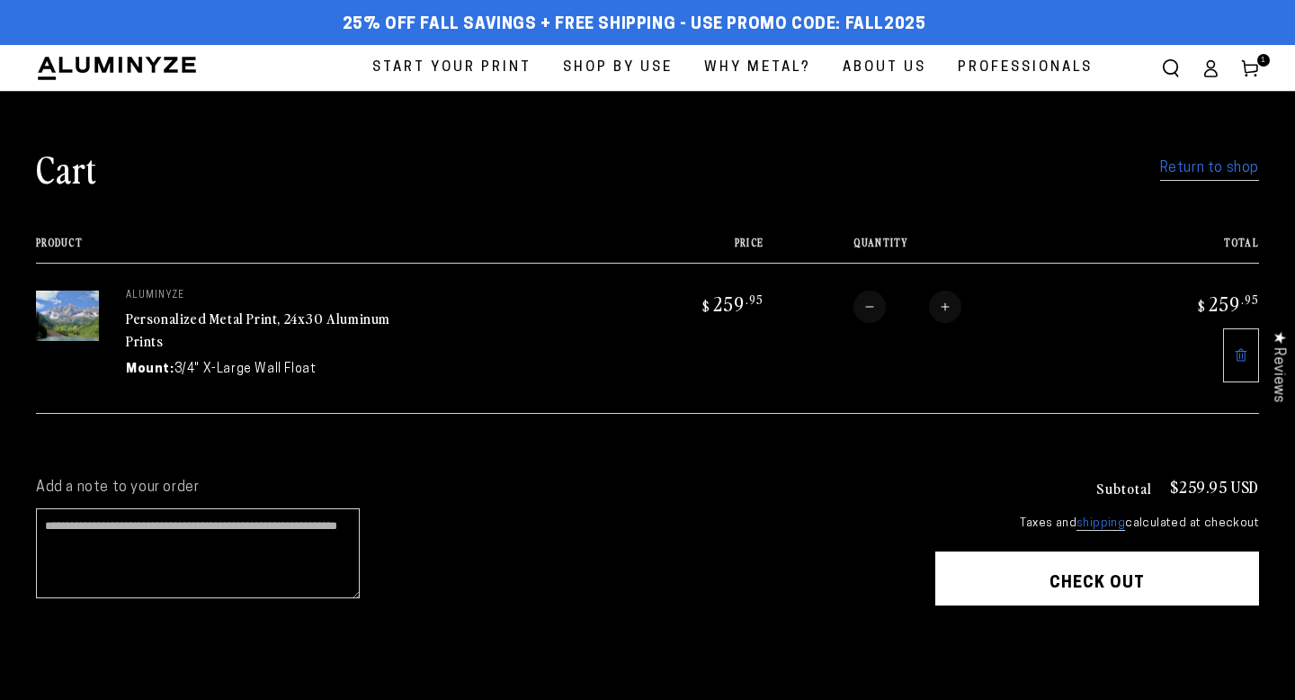
click at [1234, 362] on icon at bounding box center [1241, 355] width 14 height 14
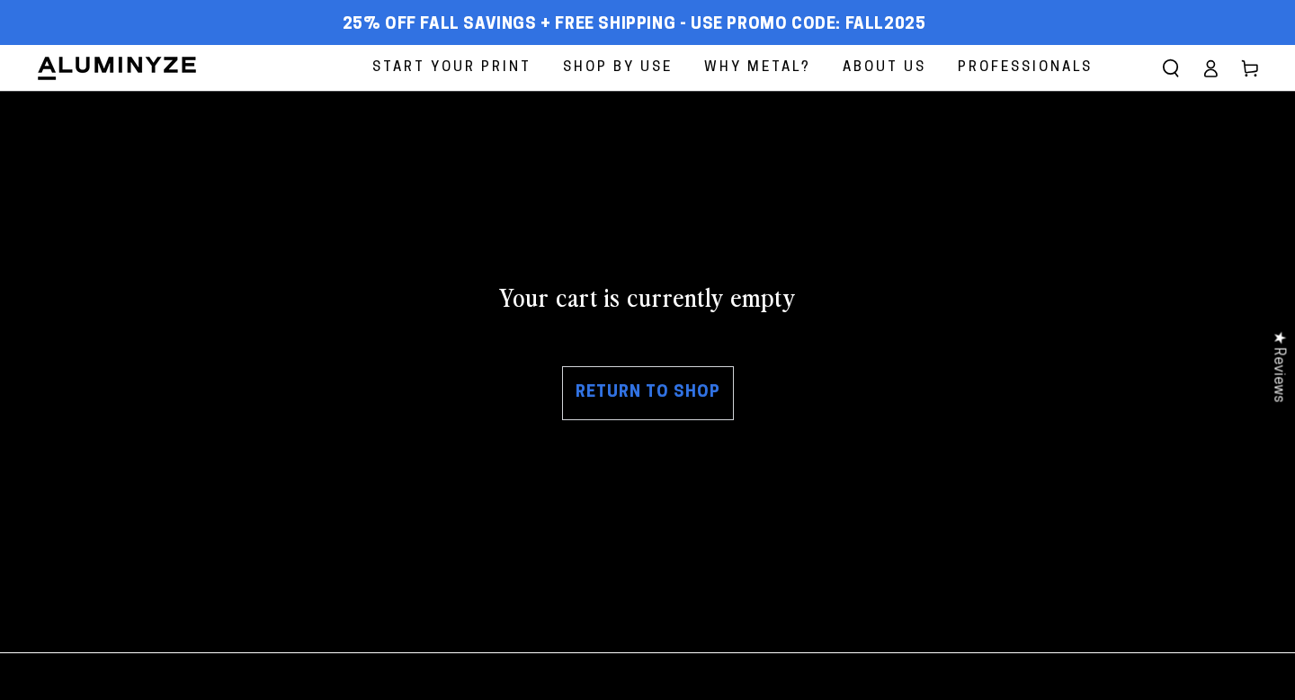
click at [649, 420] on link "Return to shop" at bounding box center [648, 393] width 172 height 54
